Goal: Check status: Check status

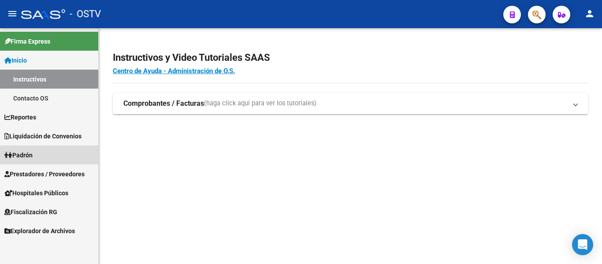
click at [31, 154] on span "Padrón" at bounding box center [18, 155] width 28 height 10
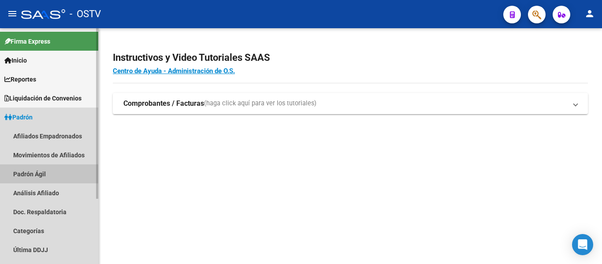
click at [26, 175] on link "Padrón Ágil" at bounding box center [49, 173] width 98 height 19
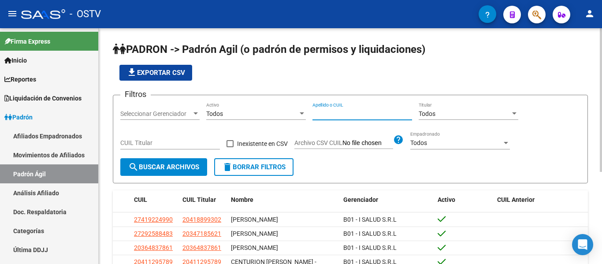
click at [334, 112] on input "Apellido o CUIL" at bounding box center [362, 113] width 100 height 7
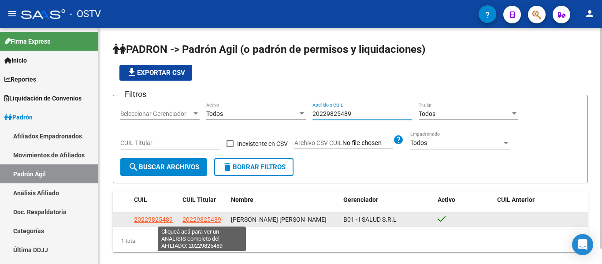
type input "20229825489"
click at [199, 220] on span "20229825489" at bounding box center [201, 219] width 39 height 7
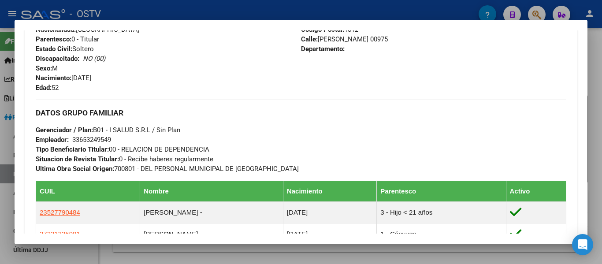
scroll to position [500, 0]
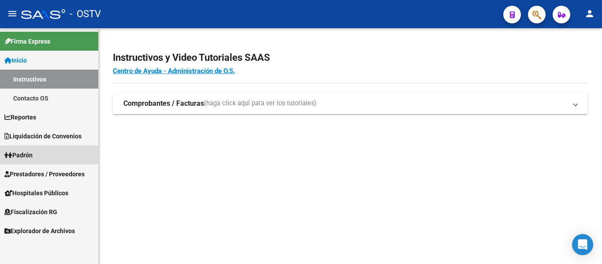
click at [31, 153] on span "Padrón" at bounding box center [18, 155] width 28 height 10
click at [31, 158] on span "Padrón" at bounding box center [18, 155] width 28 height 10
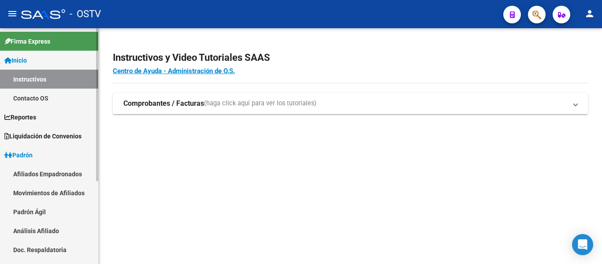
click at [29, 210] on link "Padrón Ágil" at bounding box center [49, 211] width 98 height 19
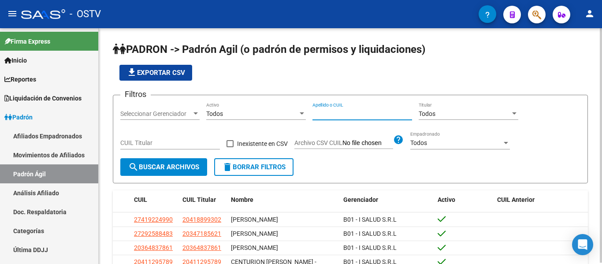
click at [317, 113] on input "Apellido o CUIL" at bounding box center [362, 113] width 100 height 7
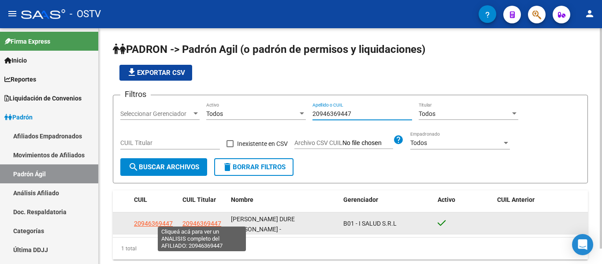
type input "20946369447"
click at [207, 220] on span "20946369447" at bounding box center [201, 223] width 39 height 7
type textarea "20946369447"
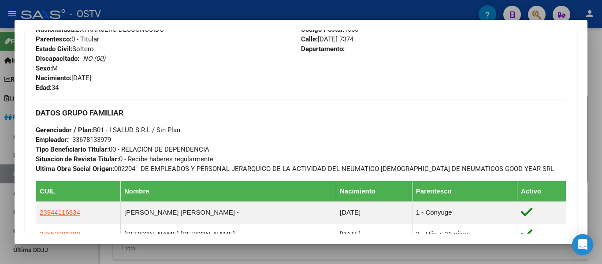
scroll to position [440, 0]
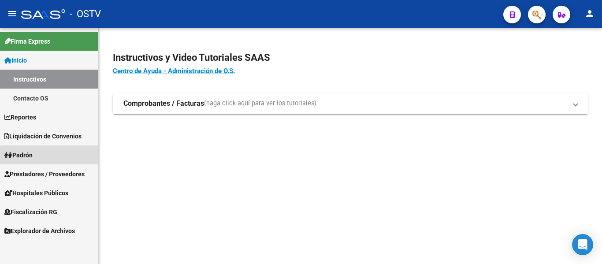
click at [24, 153] on span "Padrón" at bounding box center [18, 155] width 28 height 10
click at [27, 153] on span "Padrón" at bounding box center [18, 155] width 28 height 10
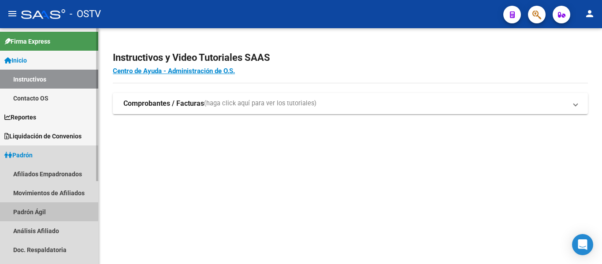
click at [32, 207] on link "Padrón Ágil" at bounding box center [49, 211] width 98 height 19
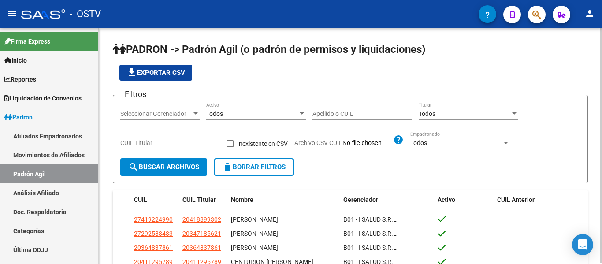
click at [335, 111] on input "Apellido o CUIL" at bounding box center [362, 113] width 100 height 7
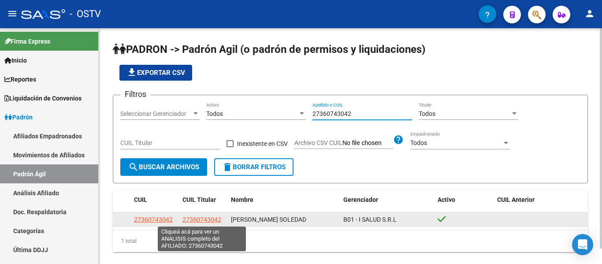
type input "27360743042"
click at [202, 220] on span "27360743042" at bounding box center [201, 219] width 39 height 7
type textarea "27360743042"
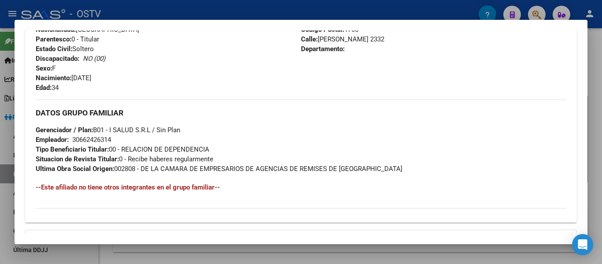
scroll to position [457, 0]
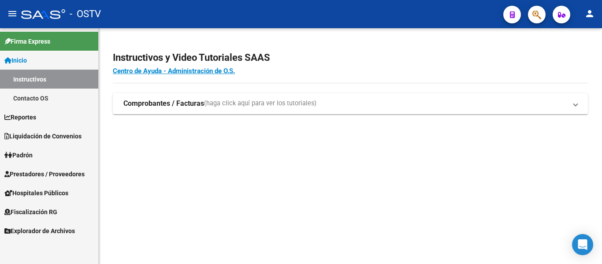
click at [28, 153] on span "Padrón" at bounding box center [18, 155] width 28 height 10
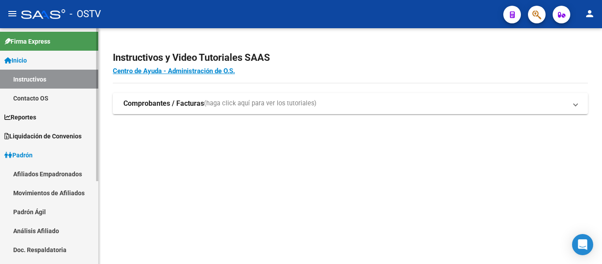
click at [39, 209] on link "Padrón Ágil" at bounding box center [49, 211] width 98 height 19
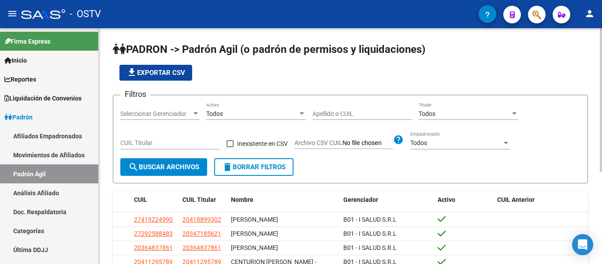
click at [329, 114] on input "Apellido o CUIL" at bounding box center [362, 113] width 100 height 7
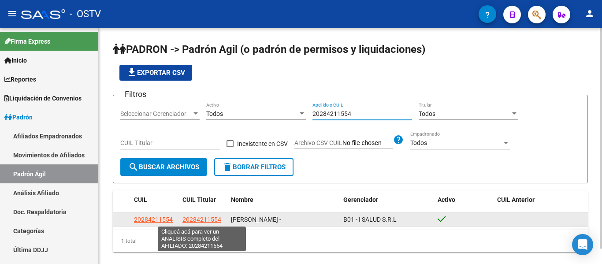
type input "20284211554"
click at [197, 220] on span "20284211554" at bounding box center [201, 219] width 39 height 7
type textarea "20284211554"
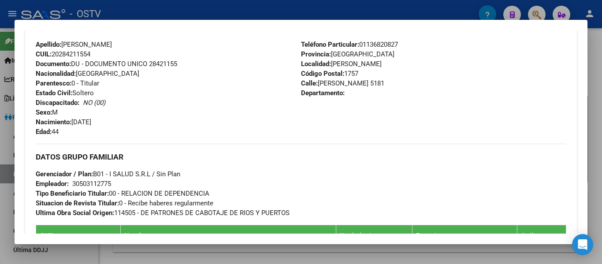
scroll to position [440, 0]
